Goal: Transaction & Acquisition: Purchase product/service

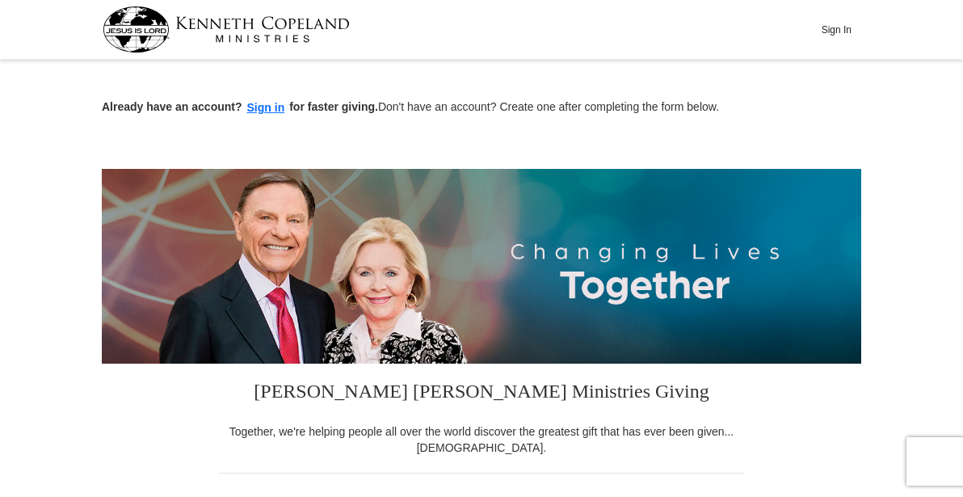
click at [0, 0] on input "$25" at bounding box center [0, 0] width 0 height 0
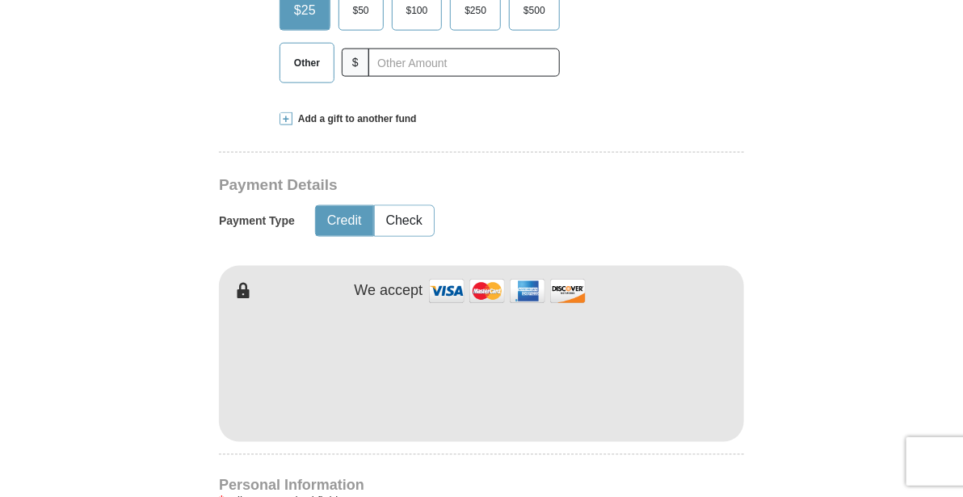
scroll to position [611, 0]
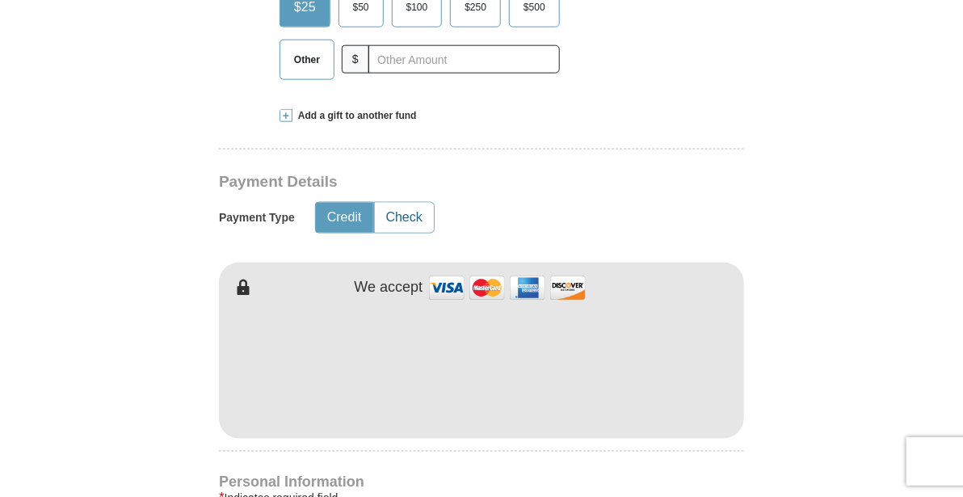
click at [404, 233] on button "Check" at bounding box center [404, 218] width 59 height 30
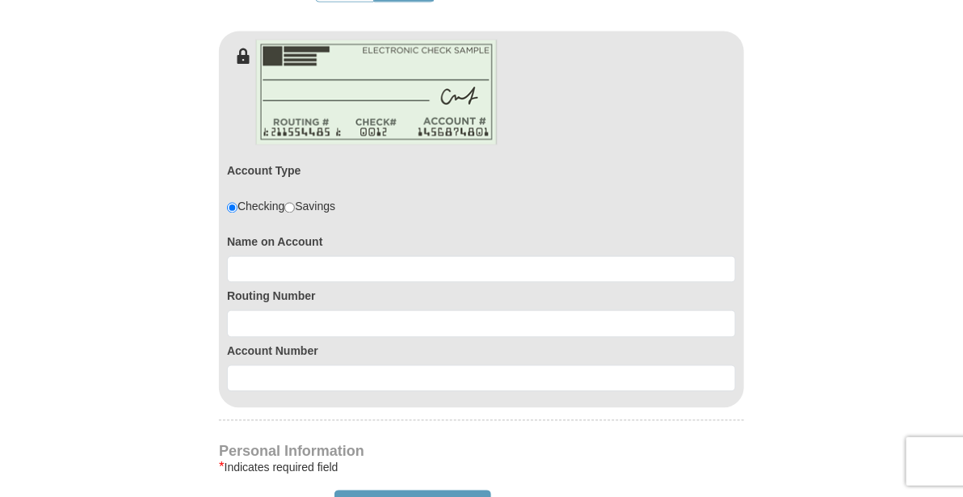
scroll to position [845, 0]
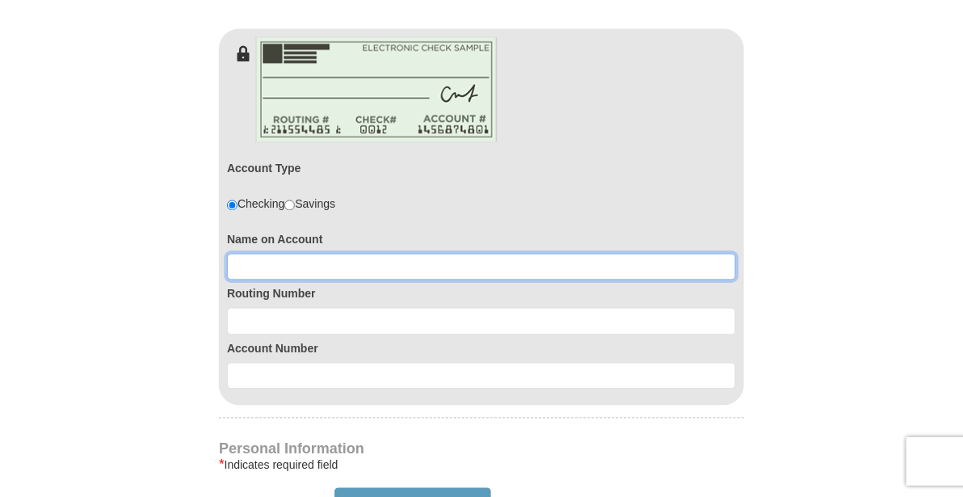
click at [285, 281] on input at bounding box center [481, 267] width 509 height 27
type input "[PERSON_NAME]"
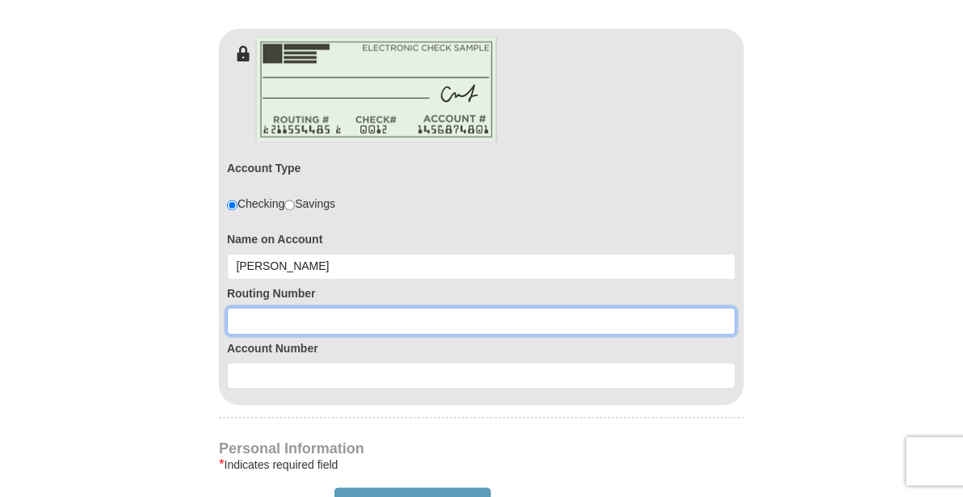
click at [279, 335] on input at bounding box center [481, 321] width 509 height 27
type input "322274242"
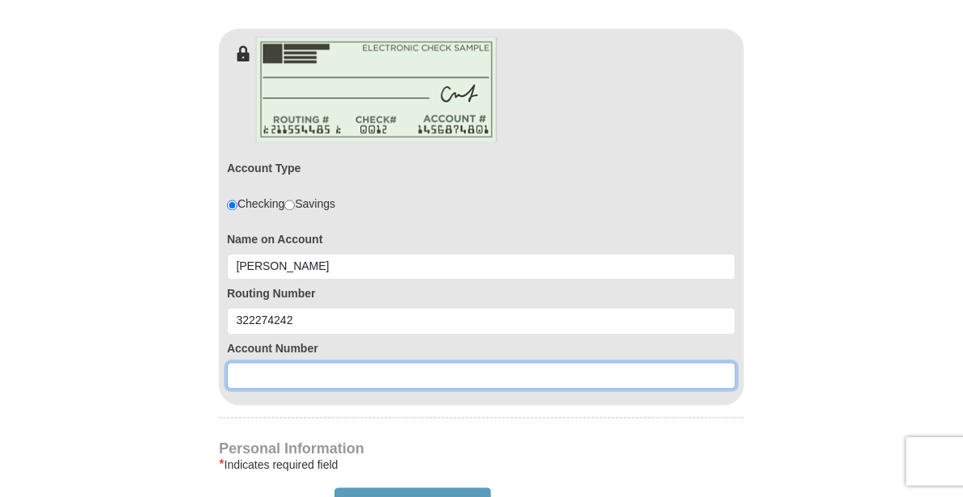
click at [269, 390] on input at bounding box center [481, 376] width 509 height 27
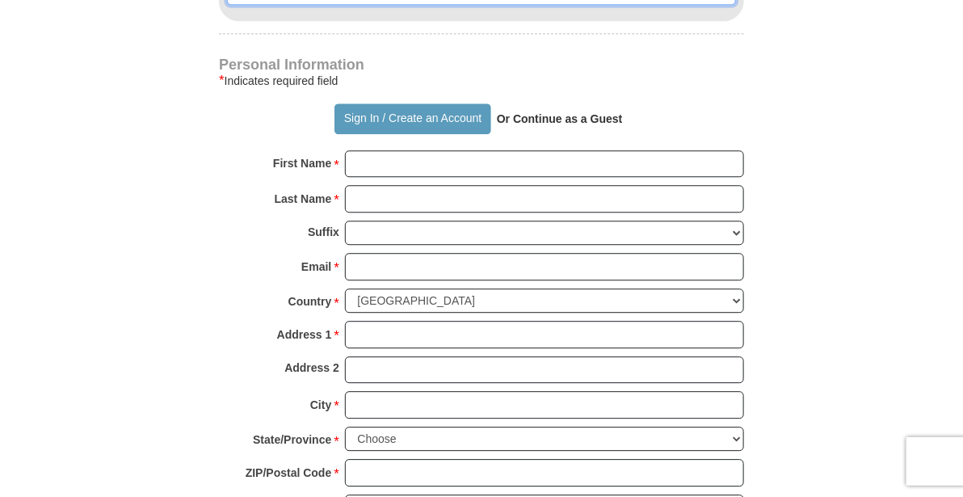
scroll to position [1232, 0]
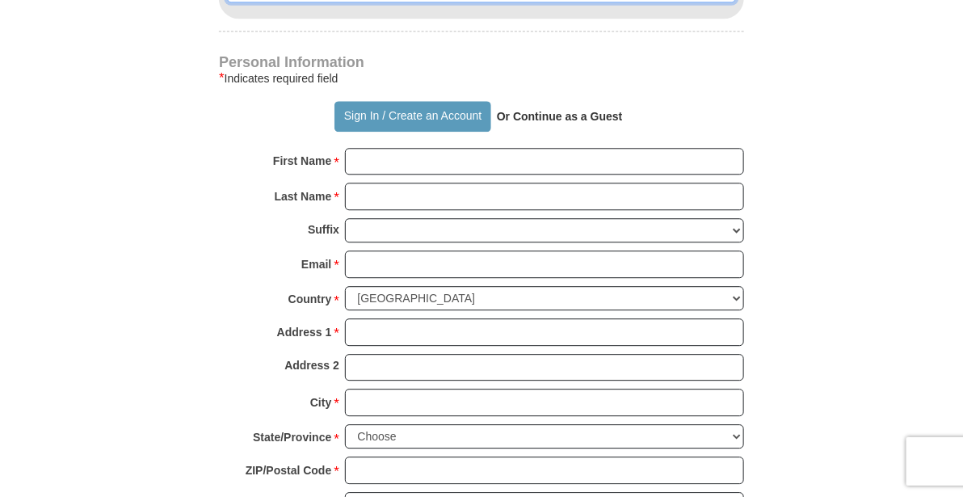
type input "1080000189465"
click at [576, 123] on strong "Or Continue as a Guest" at bounding box center [560, 116] width 126 height 13
click at [518, 123] on strong "Or Continue as a Guest" at bounding box center [560, 116] width 126 height 13
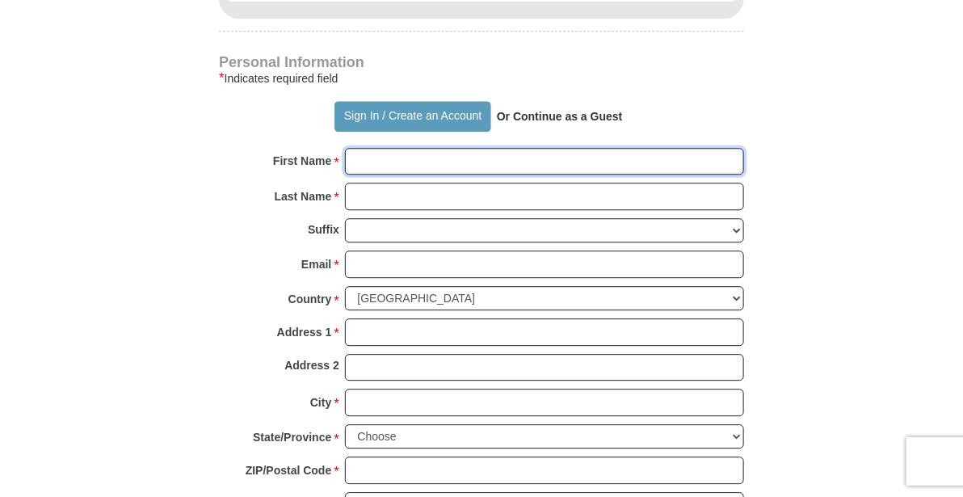
click at [386, 175] on input "First Name *" at bounding box center [544, 161] width 399 height 27
type input "[PERSON_NAME]"
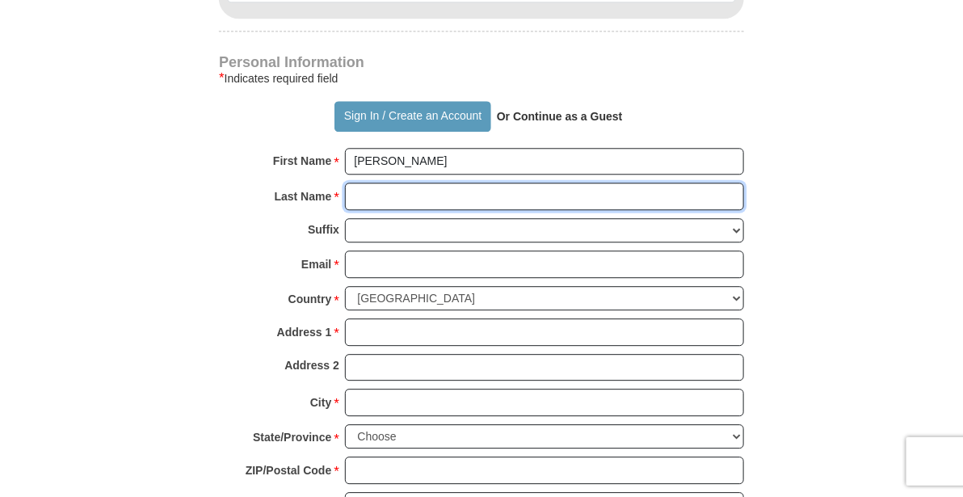
type input "A Rahm"
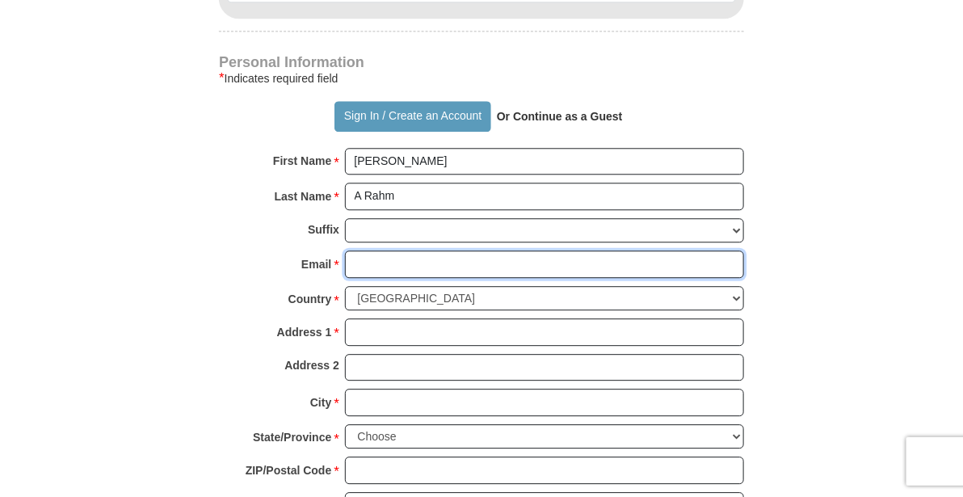
type input "[EMAIL_ADDRESS][DOMAIN_NAME]"
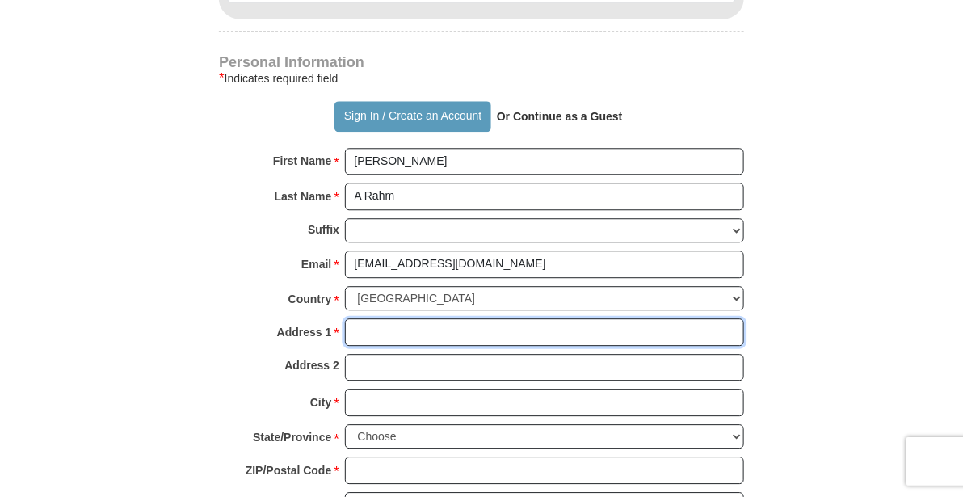
type input "[STREET_ADDRESS]"
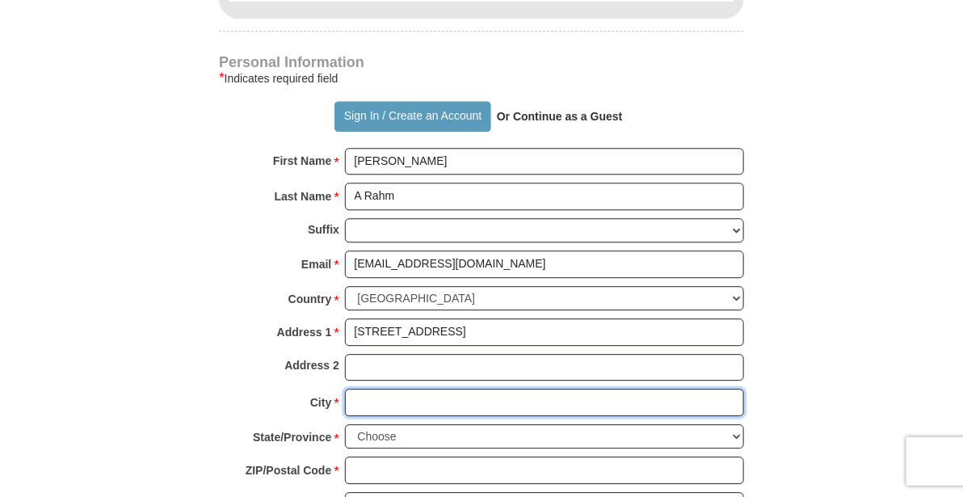
type input "Santa [PERSON_NAME]"
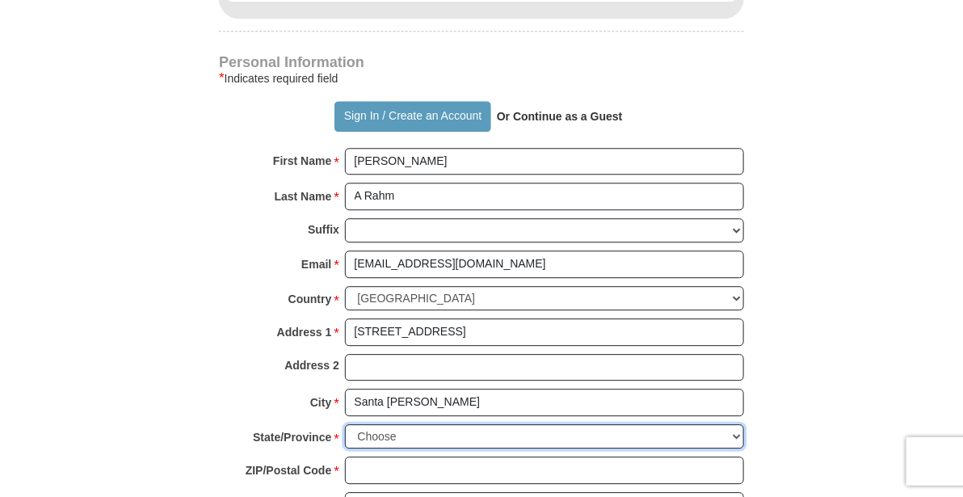
select select "CA"
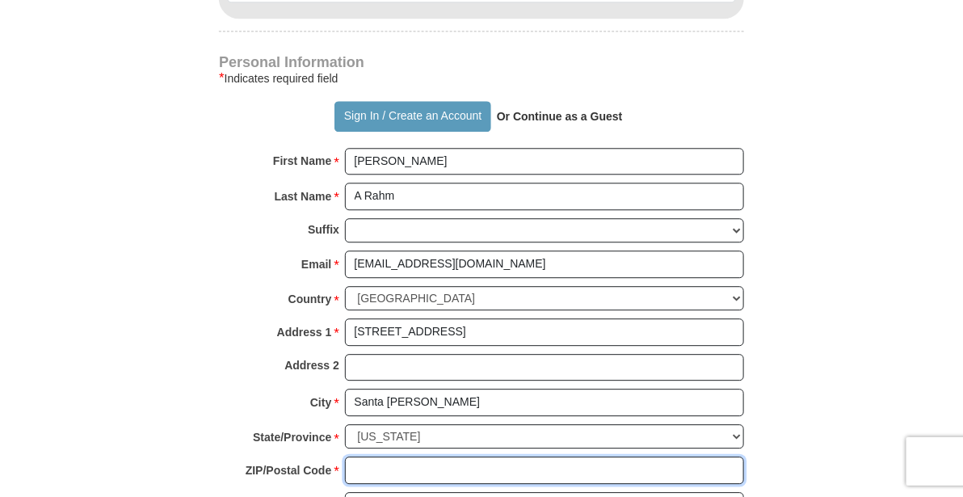
type input "92707"
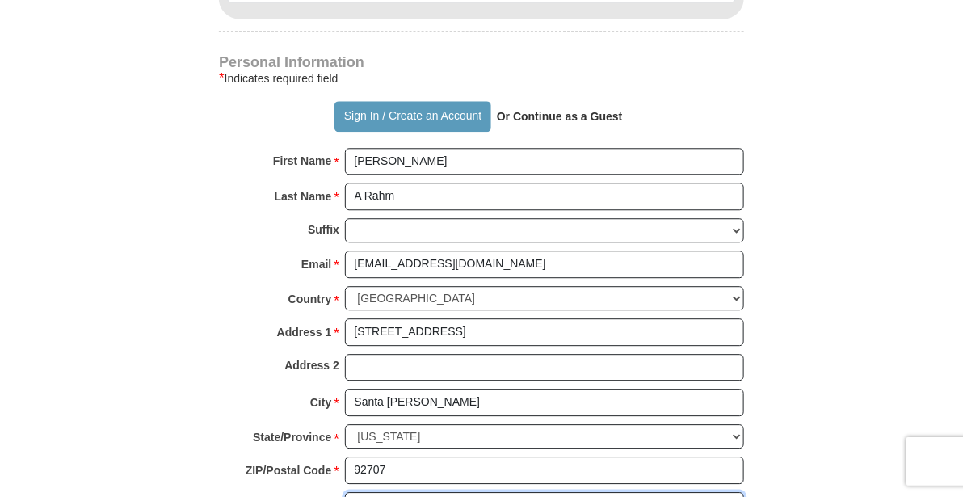
type input "7149255899"
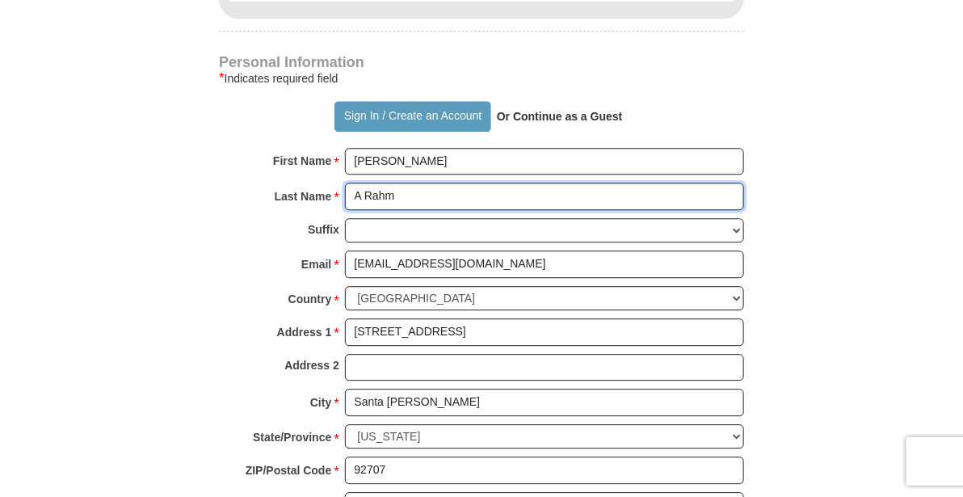
click at [360, 210] on input "A Rahm" at bounding box center [544, 196] width 399 height 27
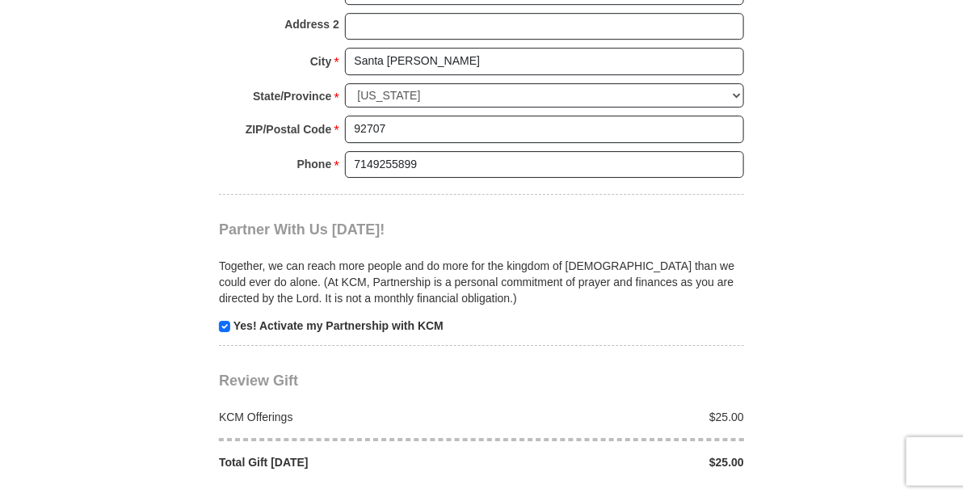
scroll to position [1581, 0]
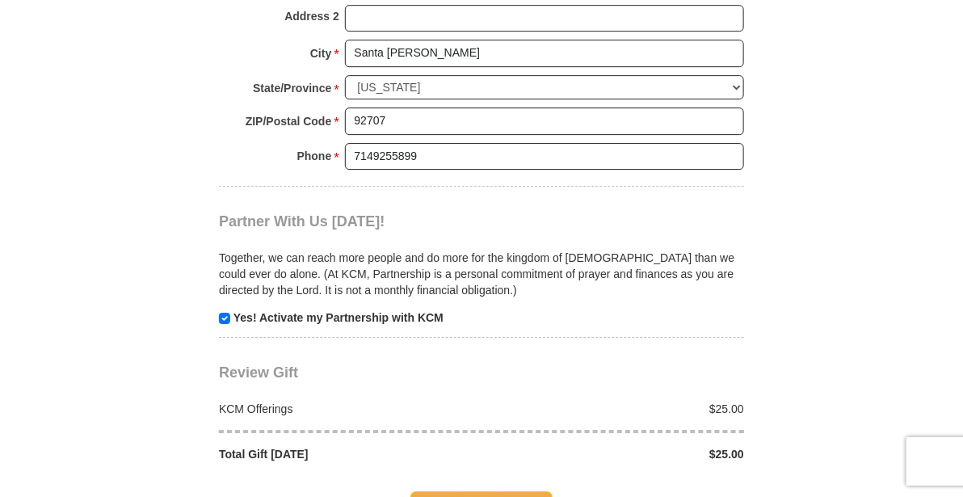
type input "Rahm"
click at [226, 324] on input "checkbox" at bounding box center [224, 318] width 11 height 11
checkbox input "false"
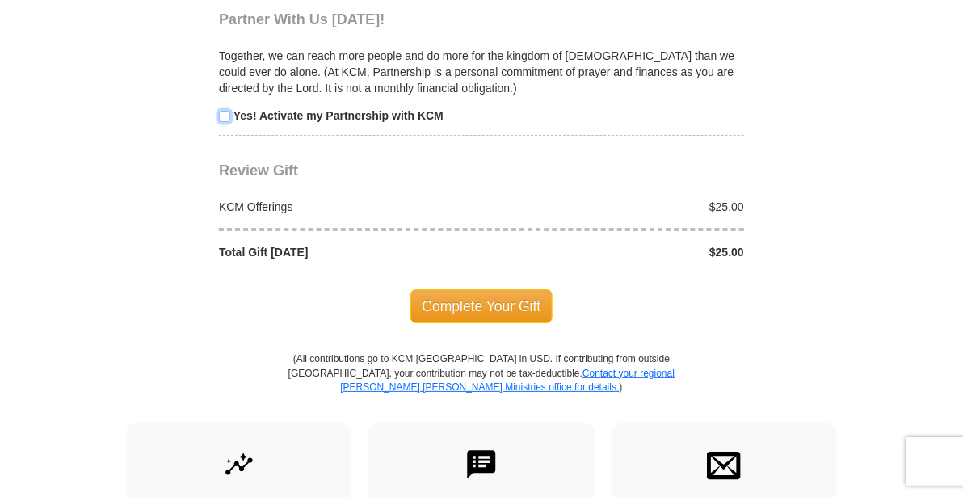
scroll to position [1784, 0]
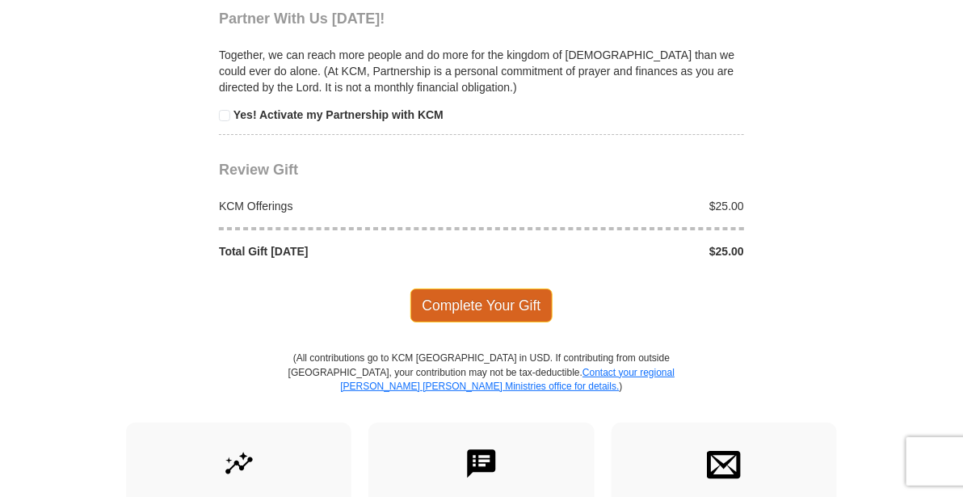
click at [480, 322] on span "Complete Your Gift" at bounding box center [482, 306] width 143 height 34
